Goal: Information Seeking & Learning: Learn about a topic

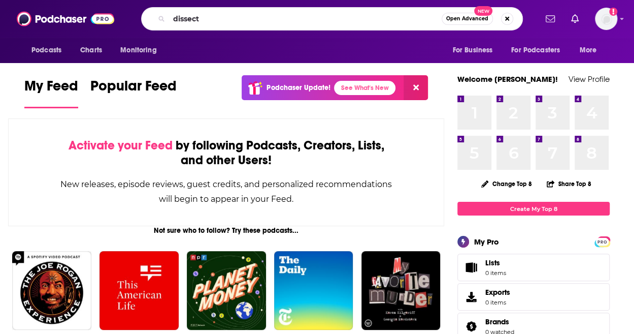
type input "dissect"
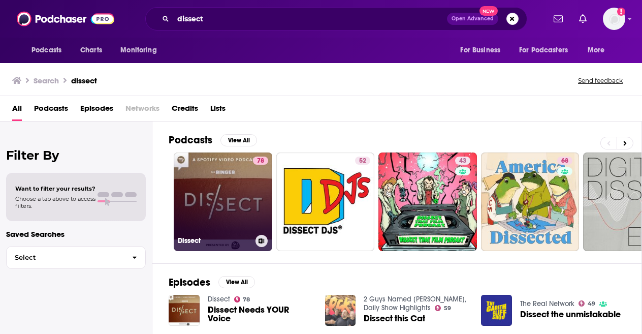
click at [257, 198] on div "78" at bounding box center [260, 195] width 15 height 78
